Goal: Information Seeking & Learning: Learn about a topic

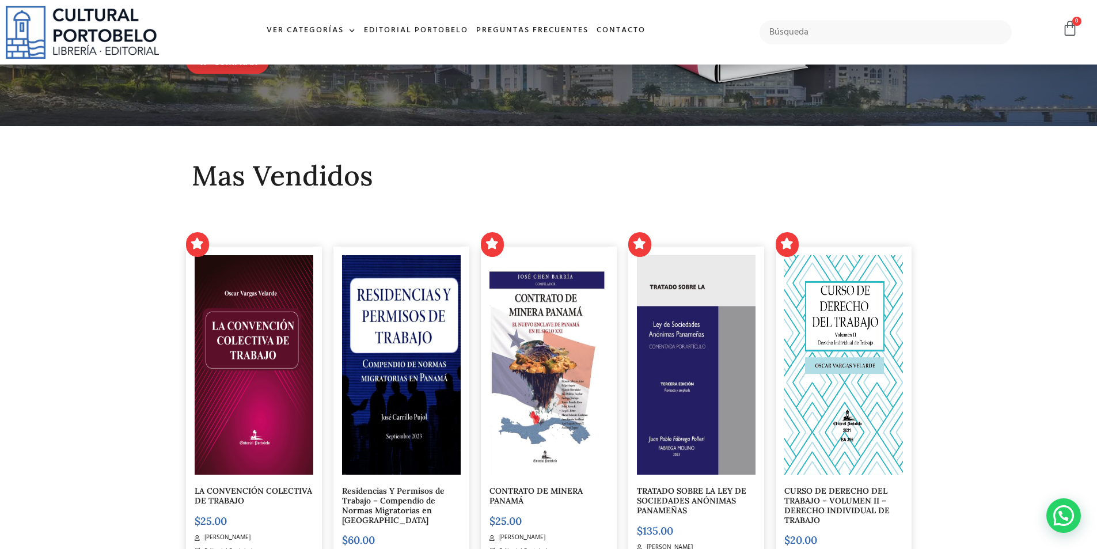
scroll to position [230, 0]
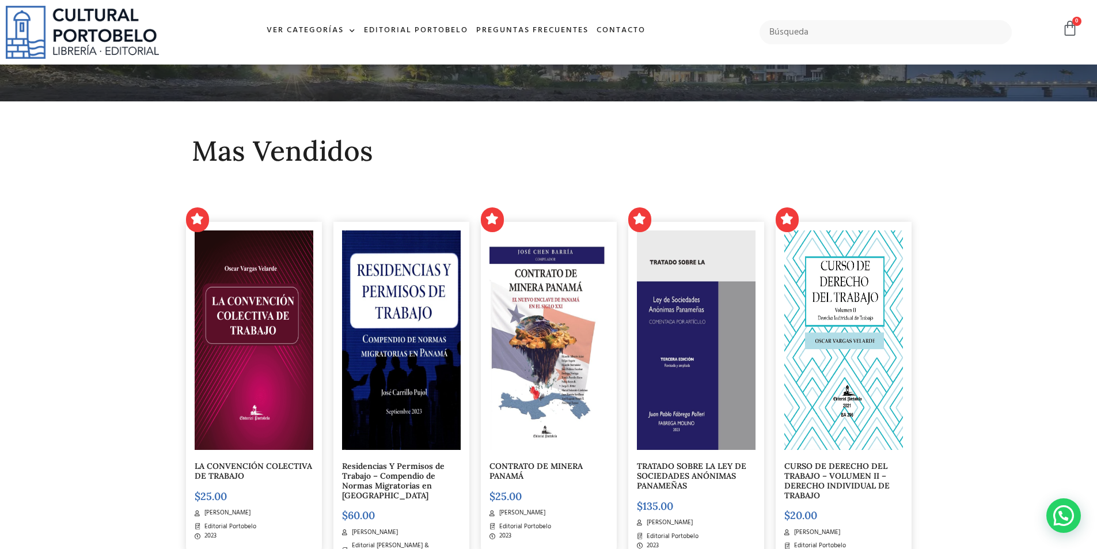
click at [272, 291] on img at bounding box center [254, 339] width 119 height 219
click at [422, 328] on img at bounding box center [401, 340] width 119 height 219
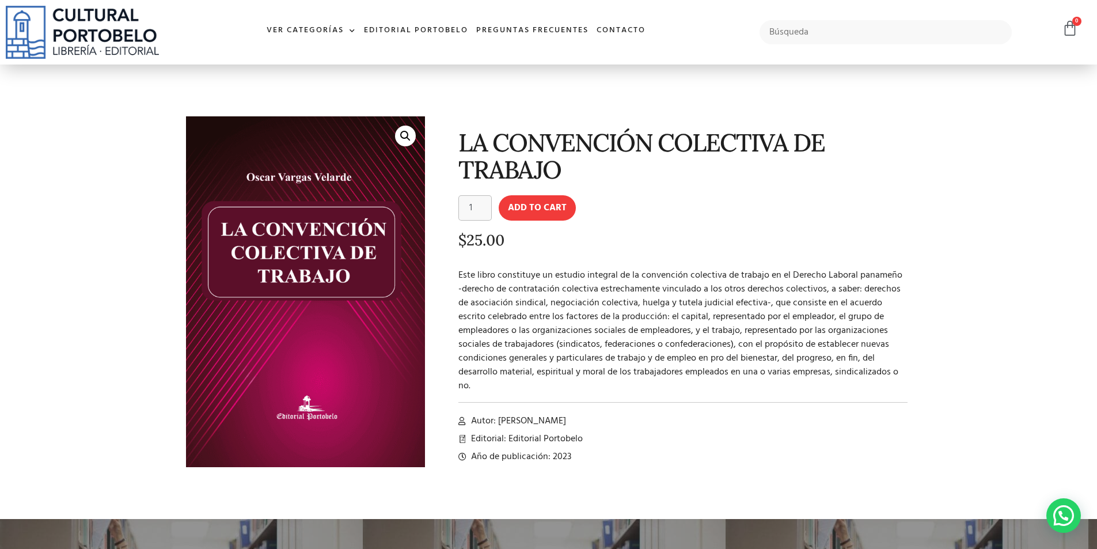
click at [496, 274] on p "Este libro constituye un estudio integral de la convención colectiva de trabajo…" at bounding box center [683, 330] width 450 height 124
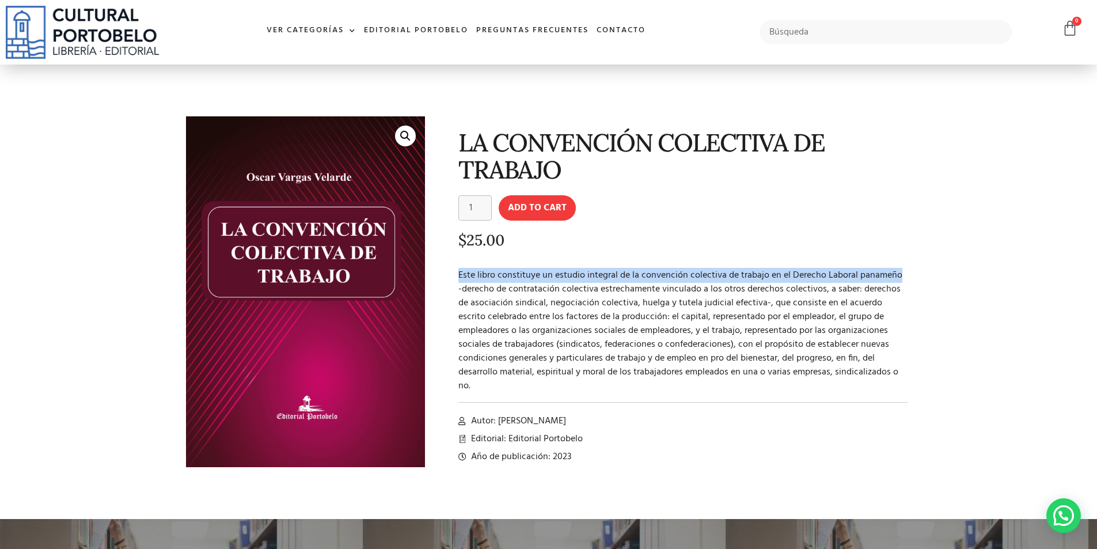
drag, startPoint x: 457, startPoint y: 275, endPoint x: 896, endPoint y: 270, distance: 438.9
click at [896, 270] on div "LA CONVENCIÓN COLECTIVA DE TRABAJO LA CONVENCIÓN COLECTIVA DE TRABAJO quantity …" at bounding box center [674, 301] width 487 height 381
copy p "Este libro constituye un estudio integral de la convención colectiva de trabajo…"
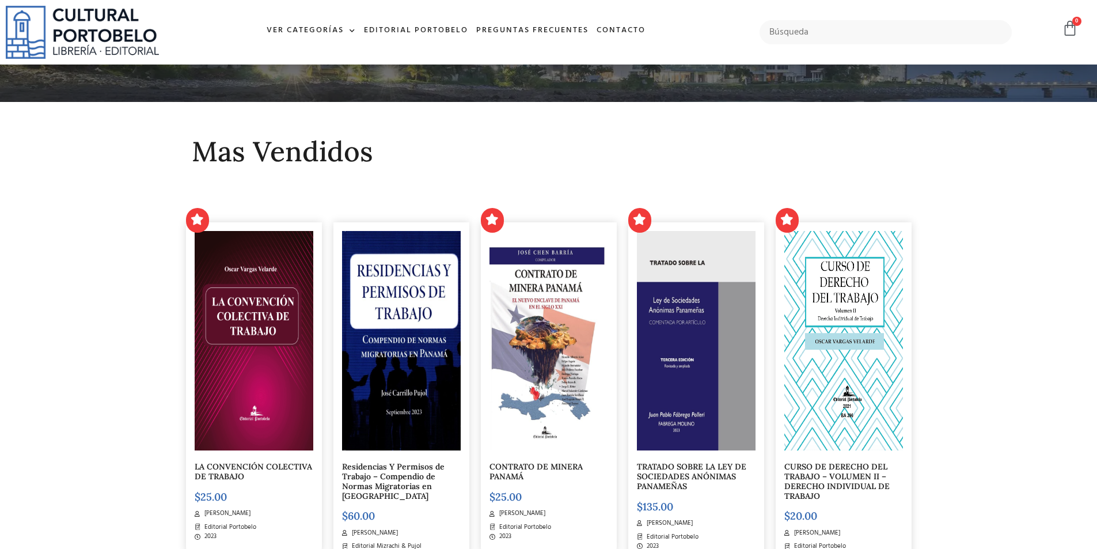
scroll to position [230, 0]
click at [573, 407] on img at bounding box center [549, 340] width 119 height 219
click at [719, 395] on img at bounding box center [696, 341] width 119 height 219
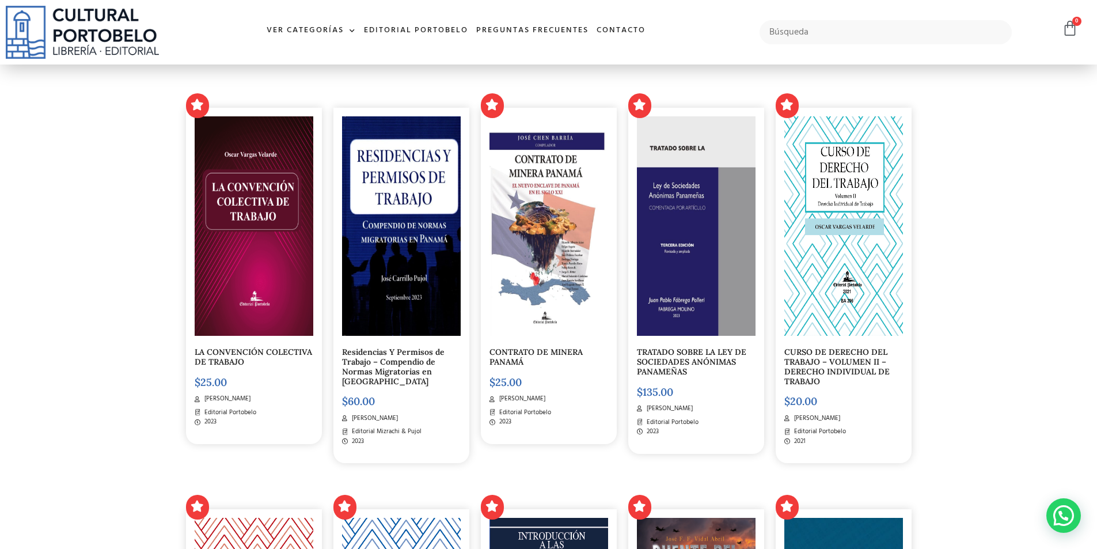
scroll to position [344, 0]
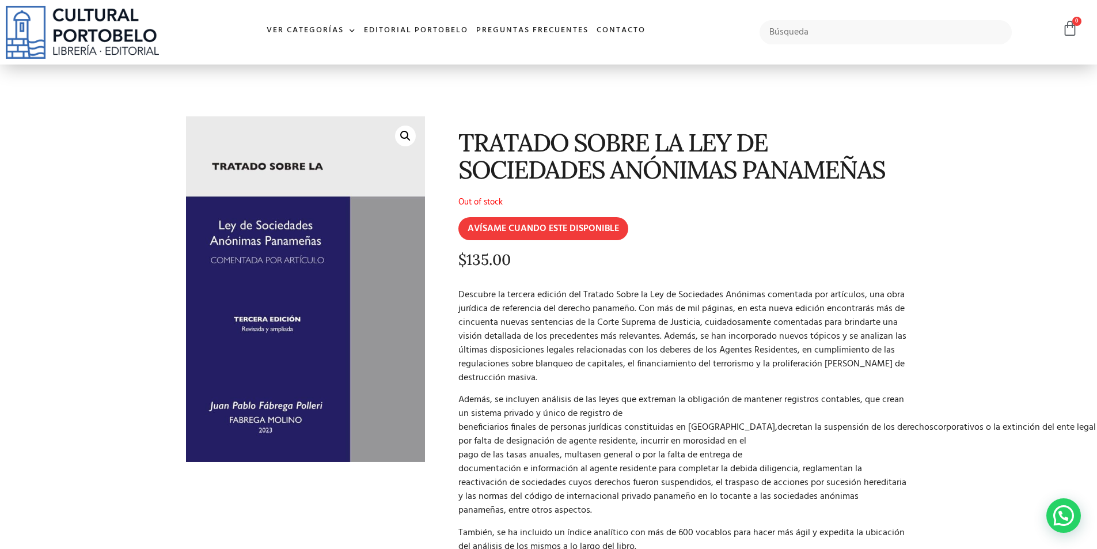
drag, startPoint x: 305, startPoint y: 488, endPoint x: 245, endPoint y: 350, distance: 151.0
click at [305, 488] on div "🔍" at bounding box center [305, 372] width 251 height 523
